Goal: Task Accomplishment & Management: Manage account settings

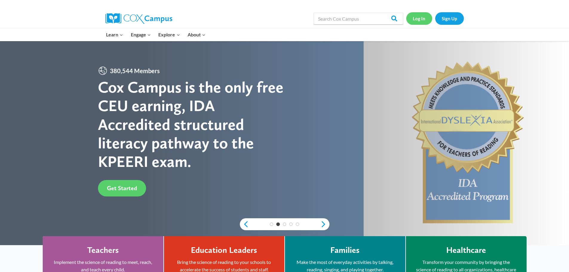
click at [415, 19] on link "Log In" at bounding box center [419, 18] width 26 height 12
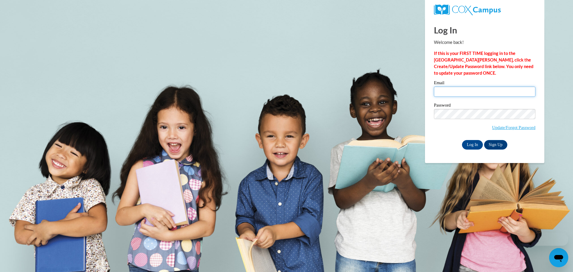
click at [442, 93] on input "Email" at bounding box center [485, 92] width 102 height 10
type input "cmccurty@gmail.com"
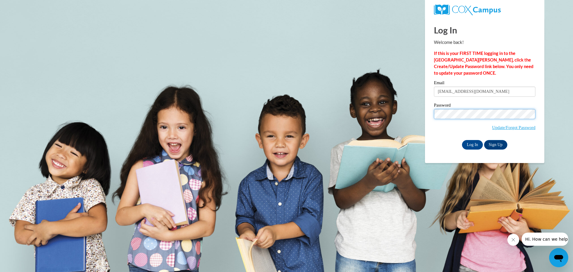
click at [462, 140] on input "Log In" at bounding box center [472, 145] width 21 height 10
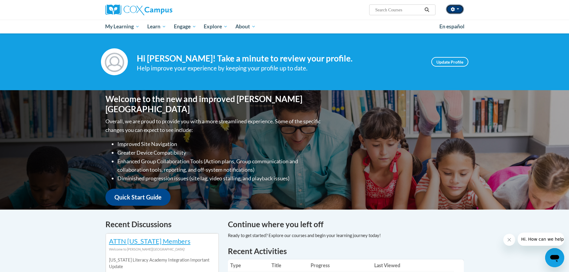
click at [460, 10] on button "button" at bounding box center [455, 9] width 18 height 10
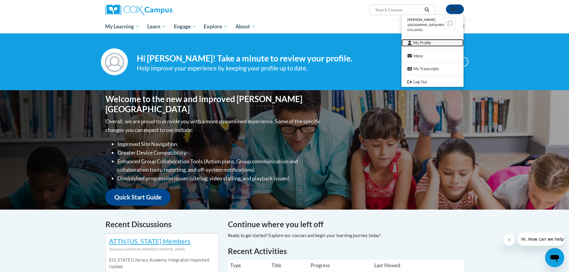
click at [422, 43] on link "My Profile" at bounding box center [432, 42] width 62 height 7
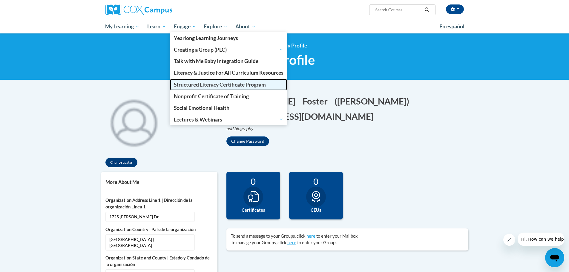
click at [194, 85] on span "Structured Literacy Certificate Program" at bounding box center [220, 85] width 92 height 6
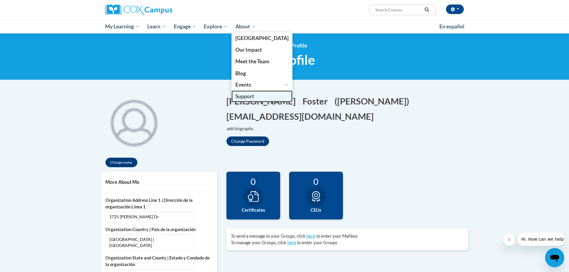
click at [246, 96] on span "Support" at bounding box center [244, 96] width 19 height 6
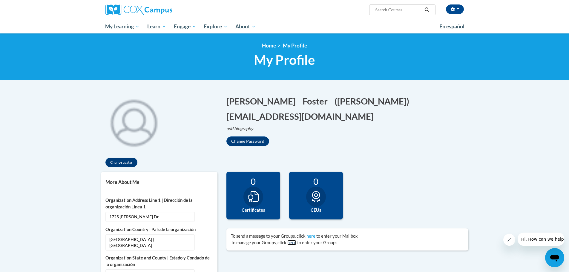
click at [291, 242] on link "here" at bounding box center [291, 242] width 9 height 5
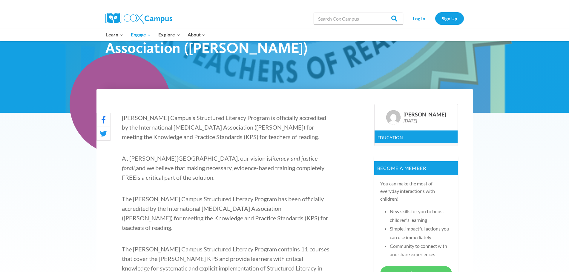
scroll to position [149, 0]
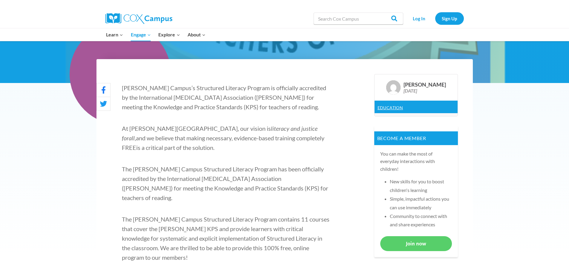
click at [386, 107] on link "Education" at bounding box center [390, 107] width 26 height 5
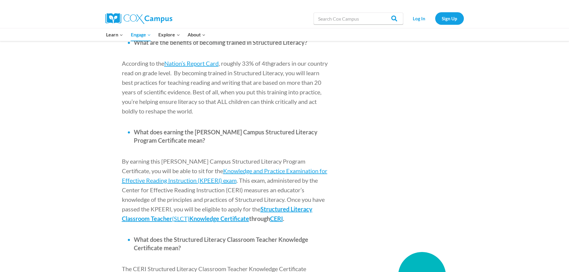
scroll to position [717, 0]
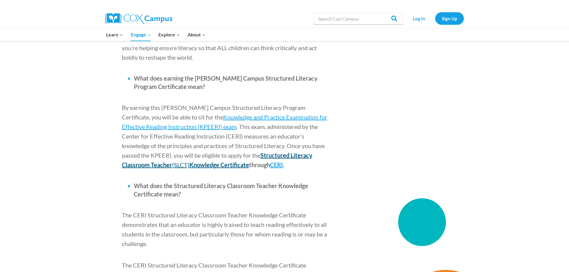
click at [246, 152] on span "Structured Literacy Classroom Teacher" at bounding box center [217, 160] width 191 height 17
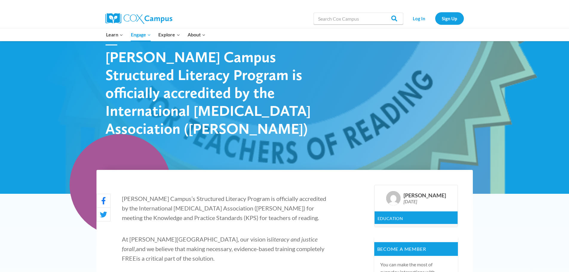
scroll to position [0, 0]
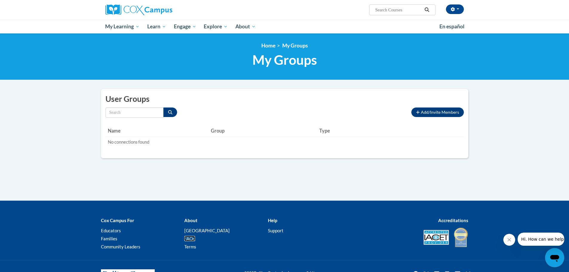
click at [190, 240] on link "FAQs" at bounding box center [189, 238] width 11 height 5
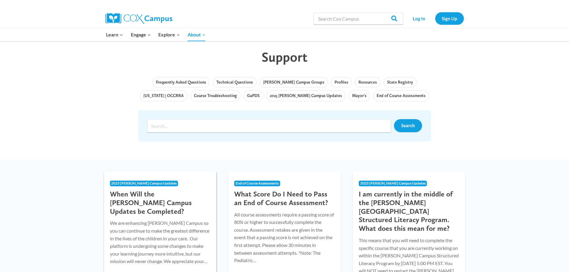
scroll to position [90, 0]
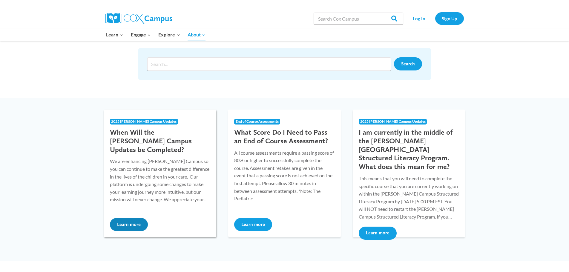
click at [133, 226] on button "Learn more" at bounding box center [129, 224] width 38 height 13
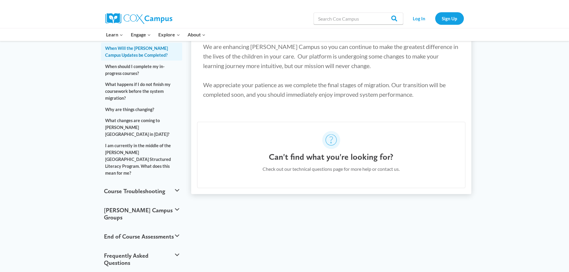
scroll to position [90, 0]
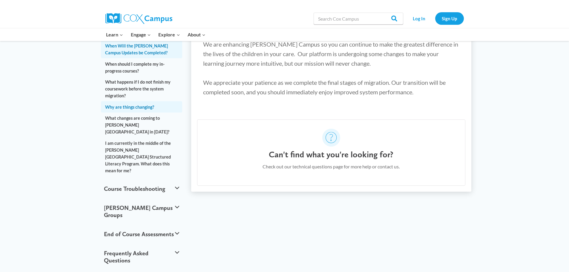
click at [136, 101] on link "Why are things changing?" at bounding box center [142, 106] width 82 height 11
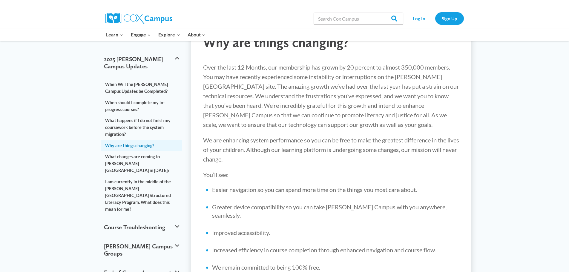
scroll to position [30, 0]
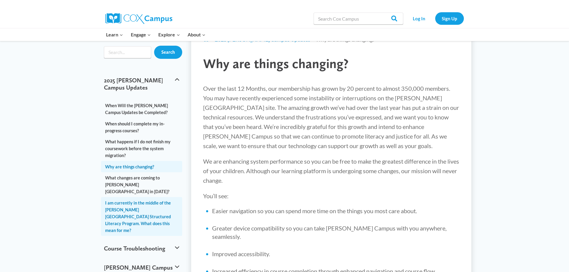
click at [141, 197] on link "I am currently in the middle of the [PERSON_NAME][GEOGRAPHIC_DATA] Structured L…" at bounding box center [142, 216] width 82 height 39
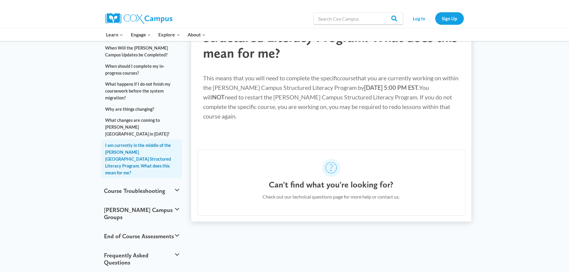
scroll to position [90, 0]
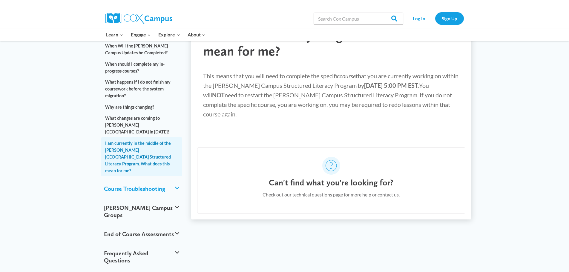
click at [157, 179] on button "Course Troubleshooting" at bounding box center [142, 188] width 82 height 19
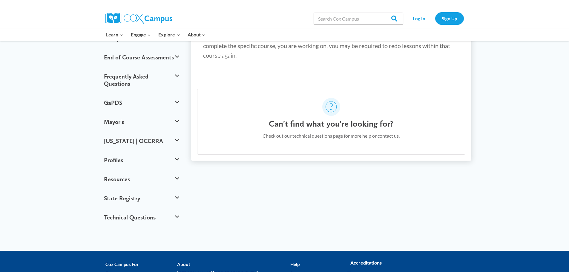
scroll to position [149, 0]
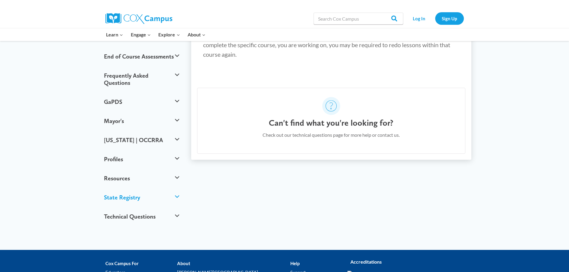
click at [177, 188] on button "State Registry" at bounding box center [142, 197] width 82 height 19
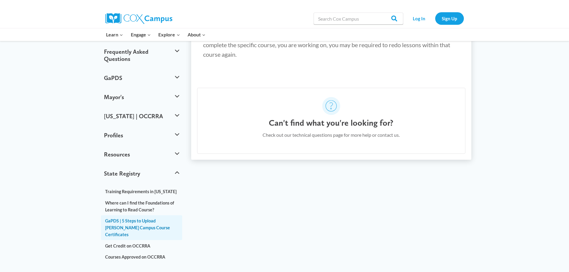
click at [139, 215] on link "GaPDS | 5 Steps to Upload [PERSON_NAME] Campus Course Certificates" at bounding box center [142, 227] width 82 height 25
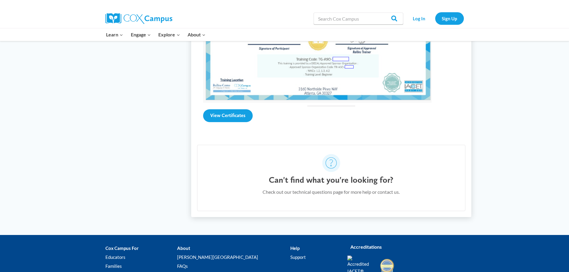
scroll to position [627, 0]
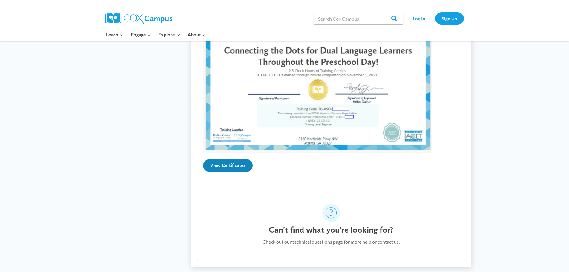
click at [229, 166] on link "View Certificates" at bounding box center [228, 165] width 50 height 13
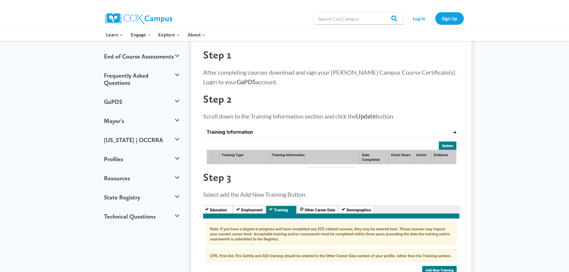
scroll to position [119, 0]
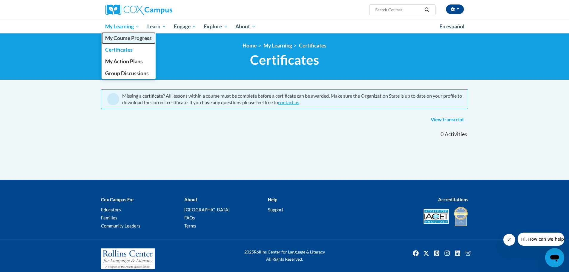
click at [128, 38] on span "My Course Progress" at bounding box center [128, 38] width 47 height 6
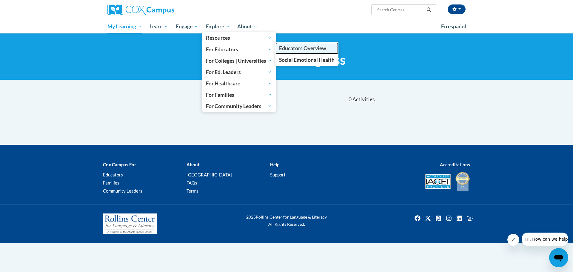
click at [290, 45] on span "Educators Overview" at bounding box center [302, 48] width 47 height 6
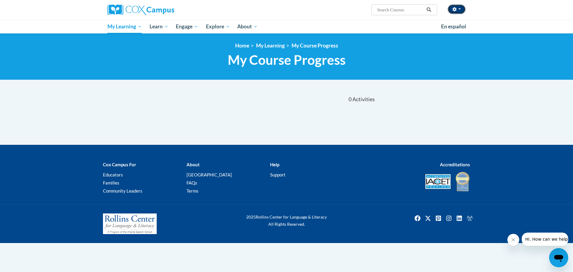
click at [461, 10] on button "button" at bounding box center [457, 9] width 18 height 10
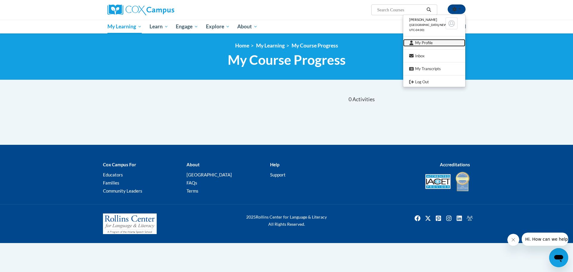
click at [426, 42] on link "My Profile" at bounding box center [434, 42] width 62 height 7
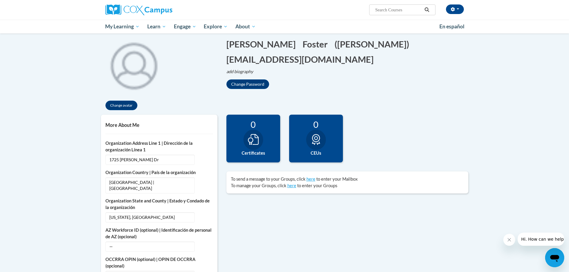
scroll to position [119, 0]
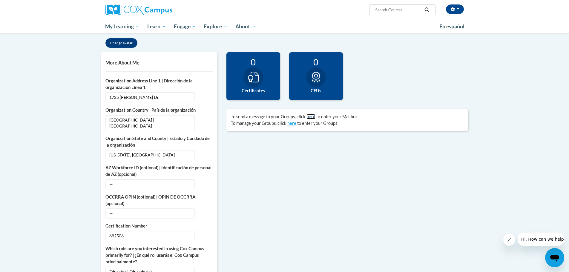
click at [311, 117] on link "here" at bounding box center [310, 116] width 9 height 5
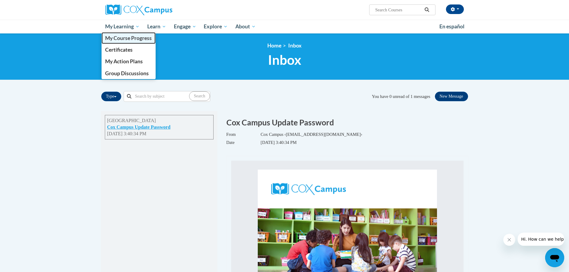
click at [126, 39] on span "My Course Progress" at bounding box center [128, 38] width 47 height 6
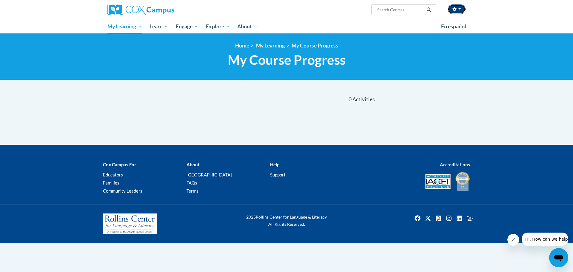
click at [460, 10] on button "button" at bounding box center [457, 9] width 18 height 10
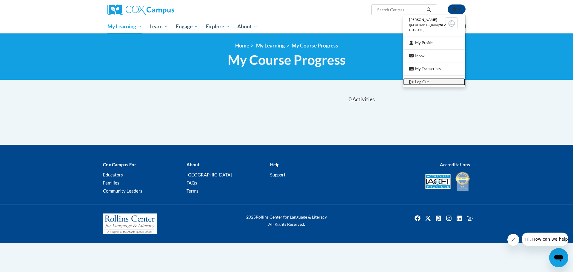
click at [420, 83] on link "Log Out" at bounding box center [434, 81] width 62 height 7
